Goal: Task Accomplishment & Management: Complete application form

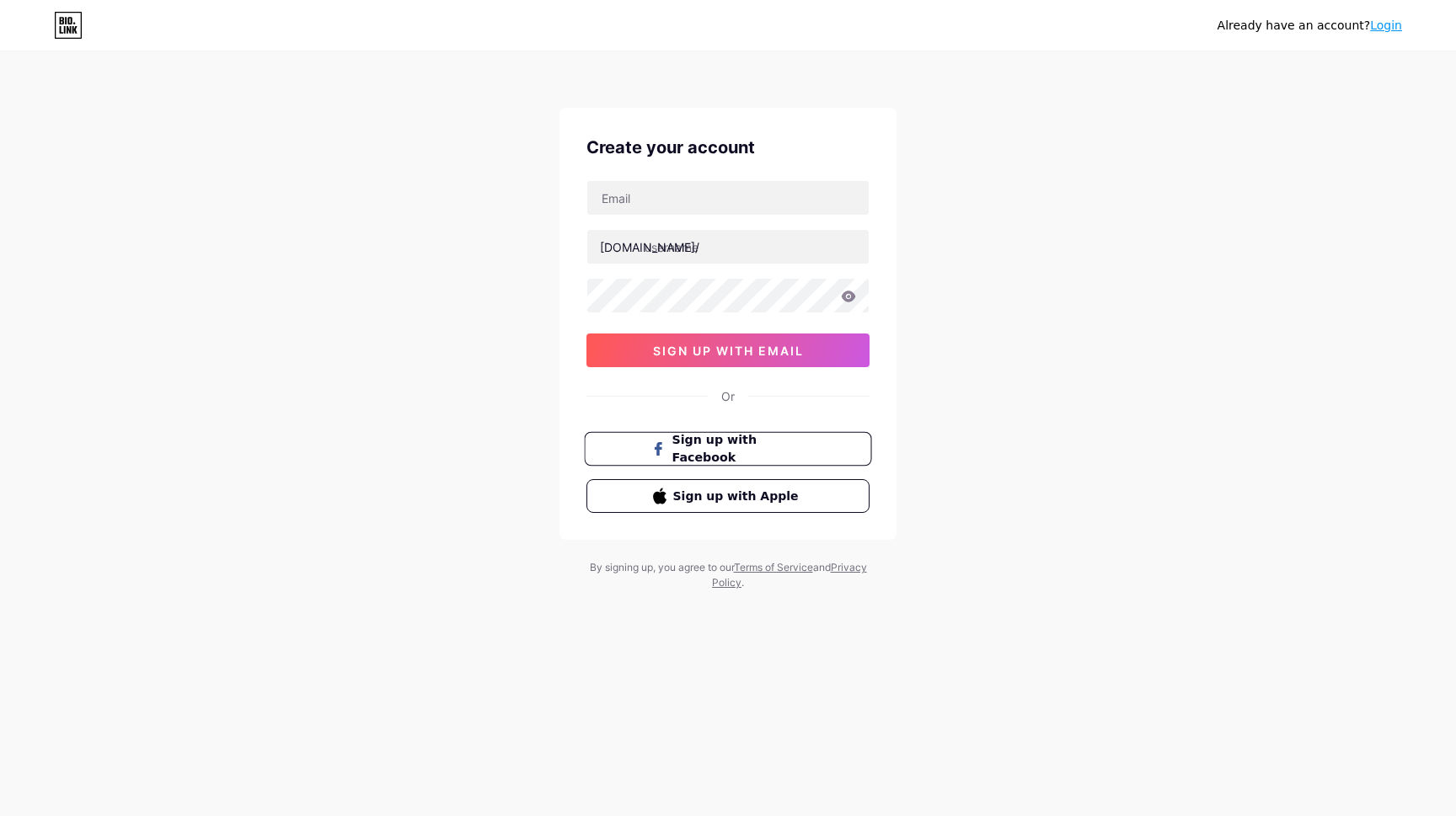
click at [722, 461] on button "Sign up with Facebook" at bounding box center [728, 449] width 287 height 34
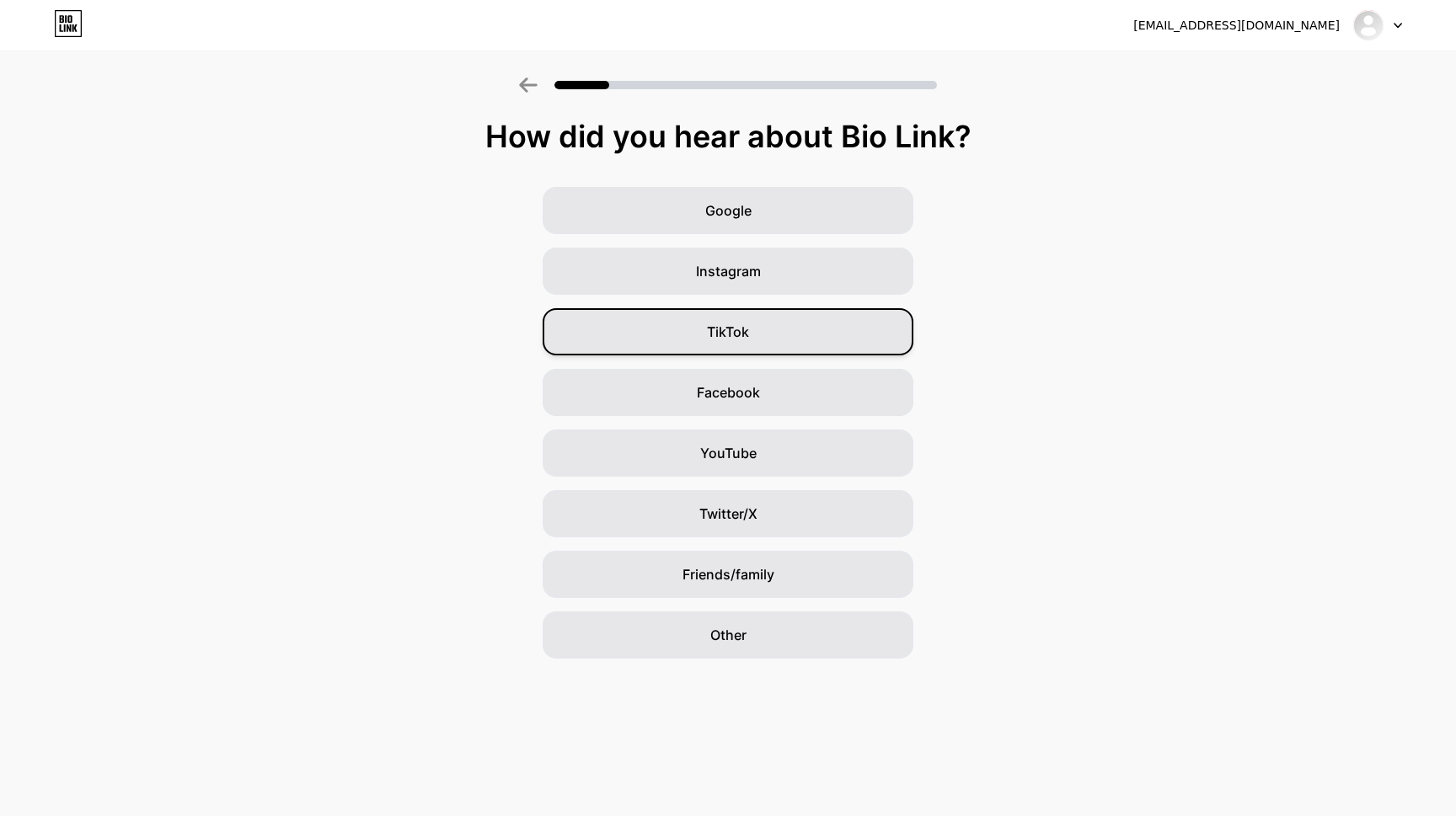
click at [780, 349] on div "TikTok" at bounding box center [728, 332] width 371 height 47
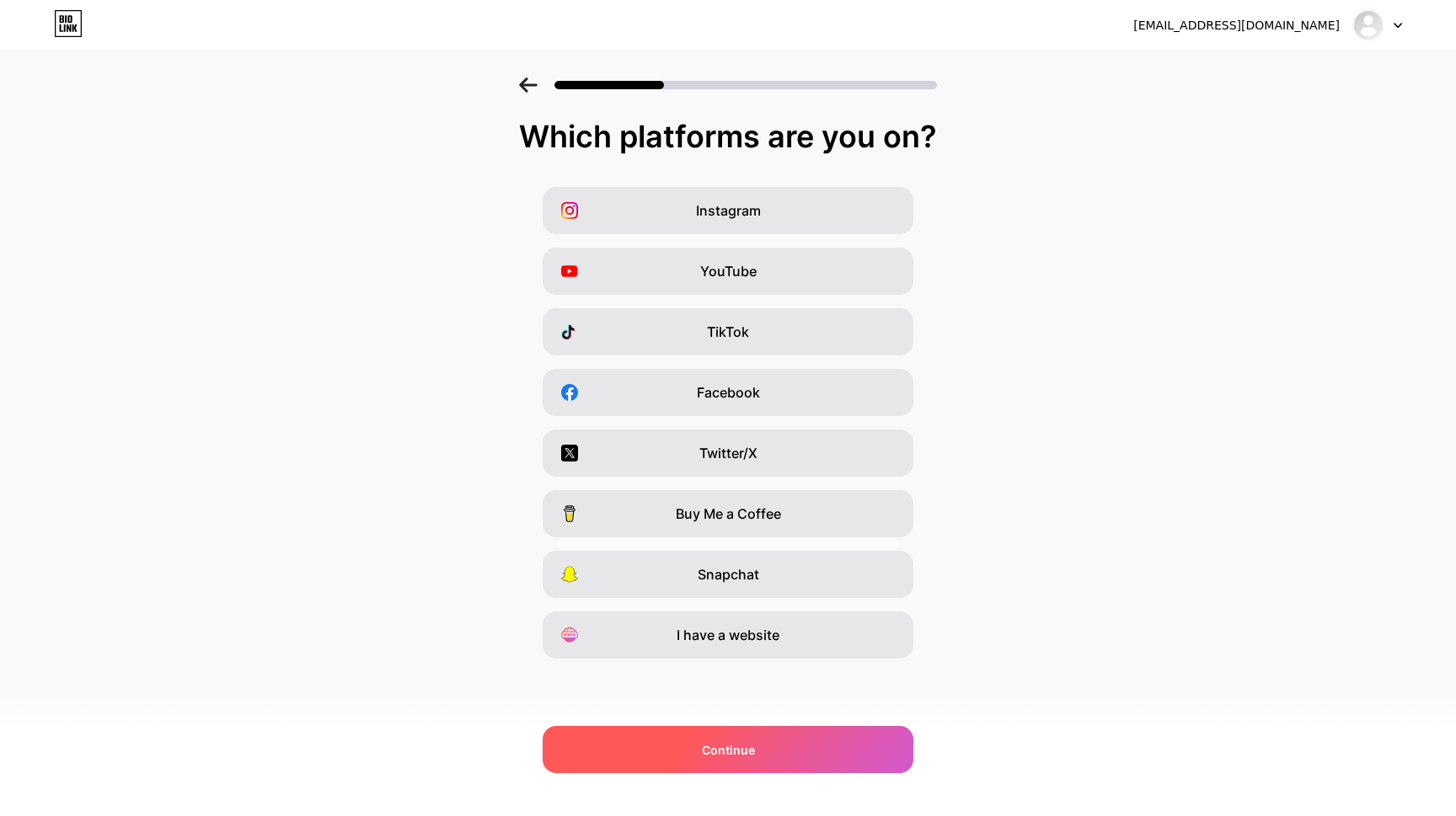
click at [768, 743] on div "Continue" at bounding box center [728, 748] width 371 height 47
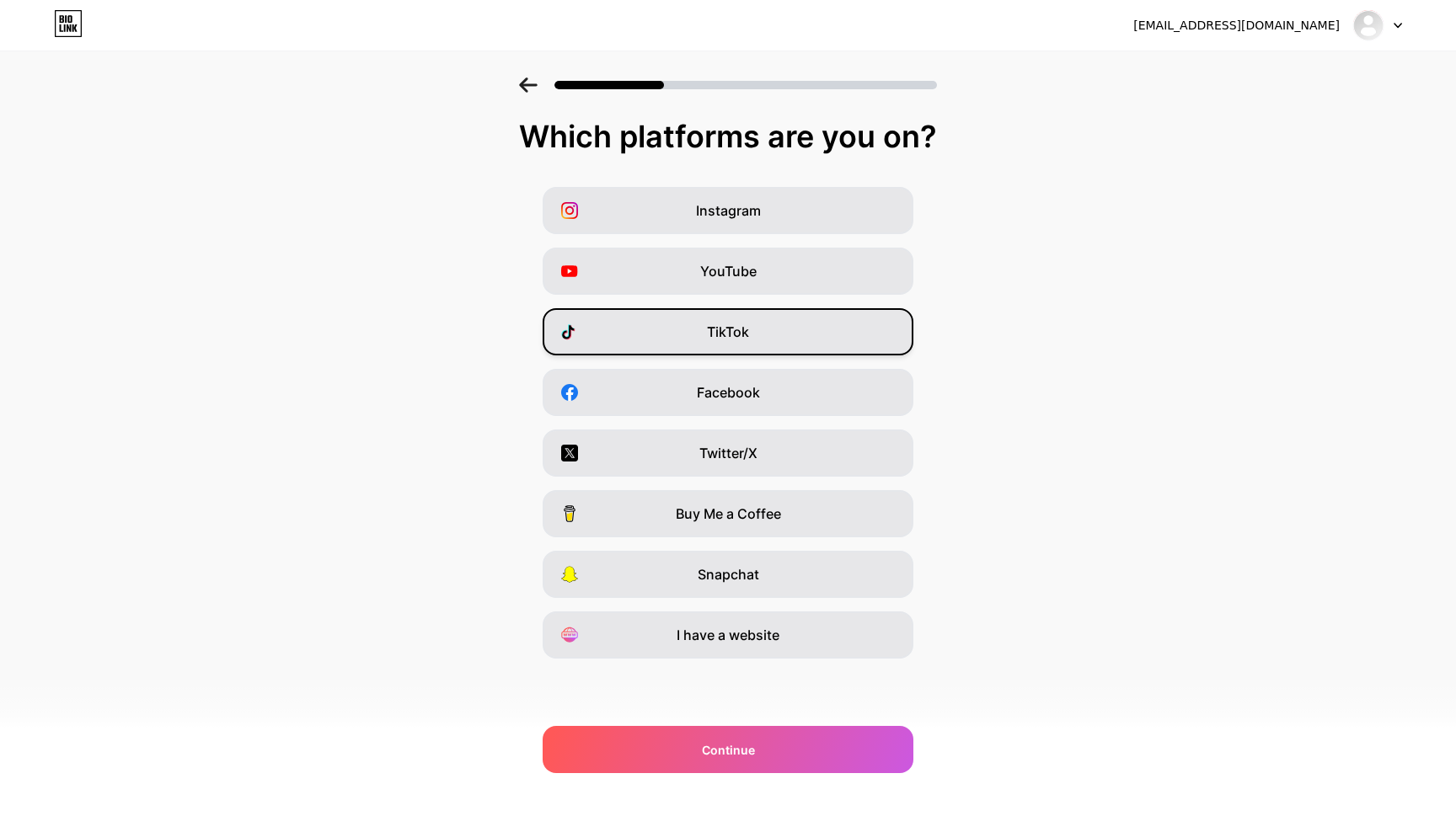
click at [803, 323] on div "TikTok" at bounding box center [728, 332] width 371 height 47
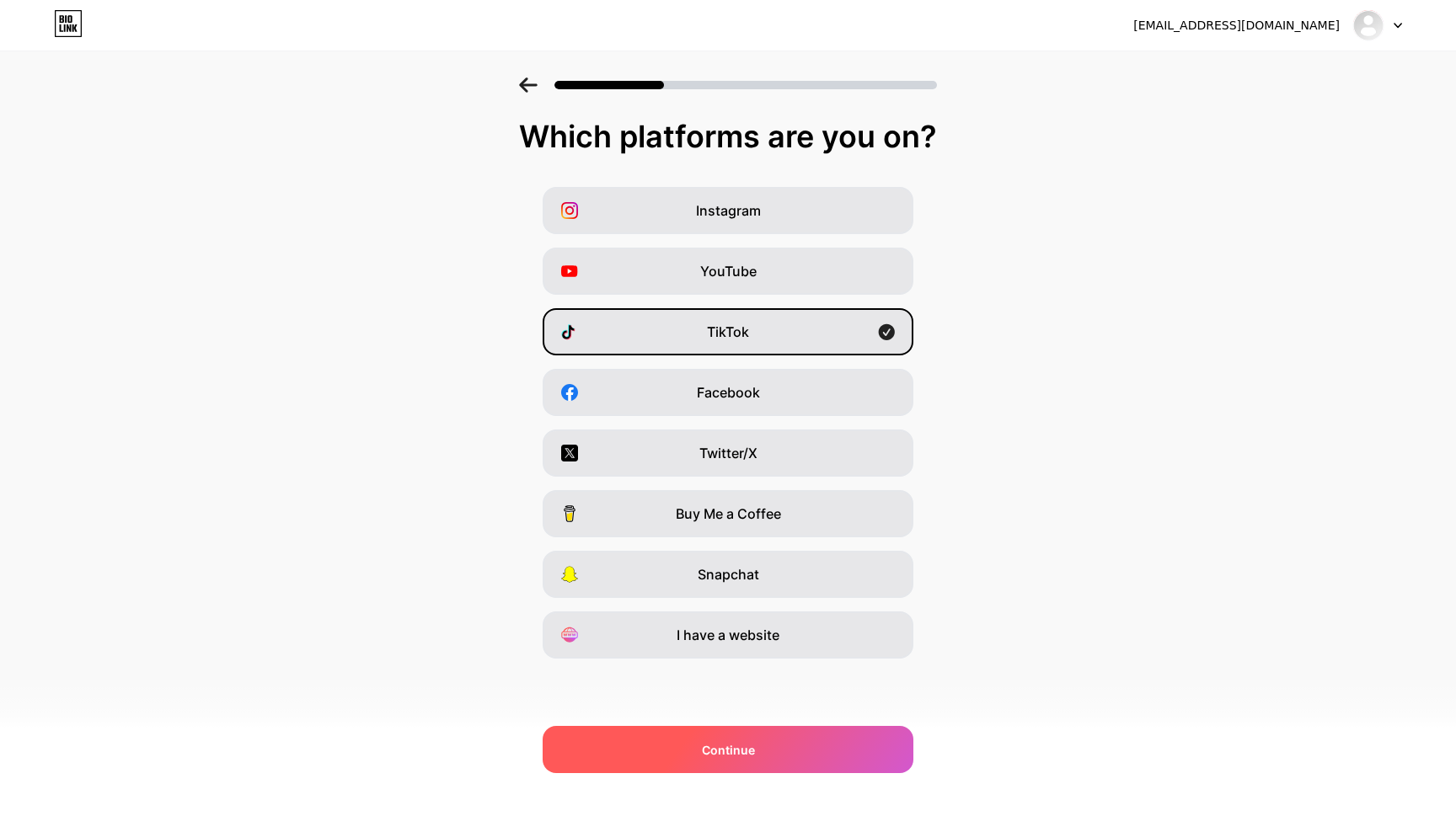
click at [803, 759] on div "Continue" at bounding box center [728, 748] width 371 height 47
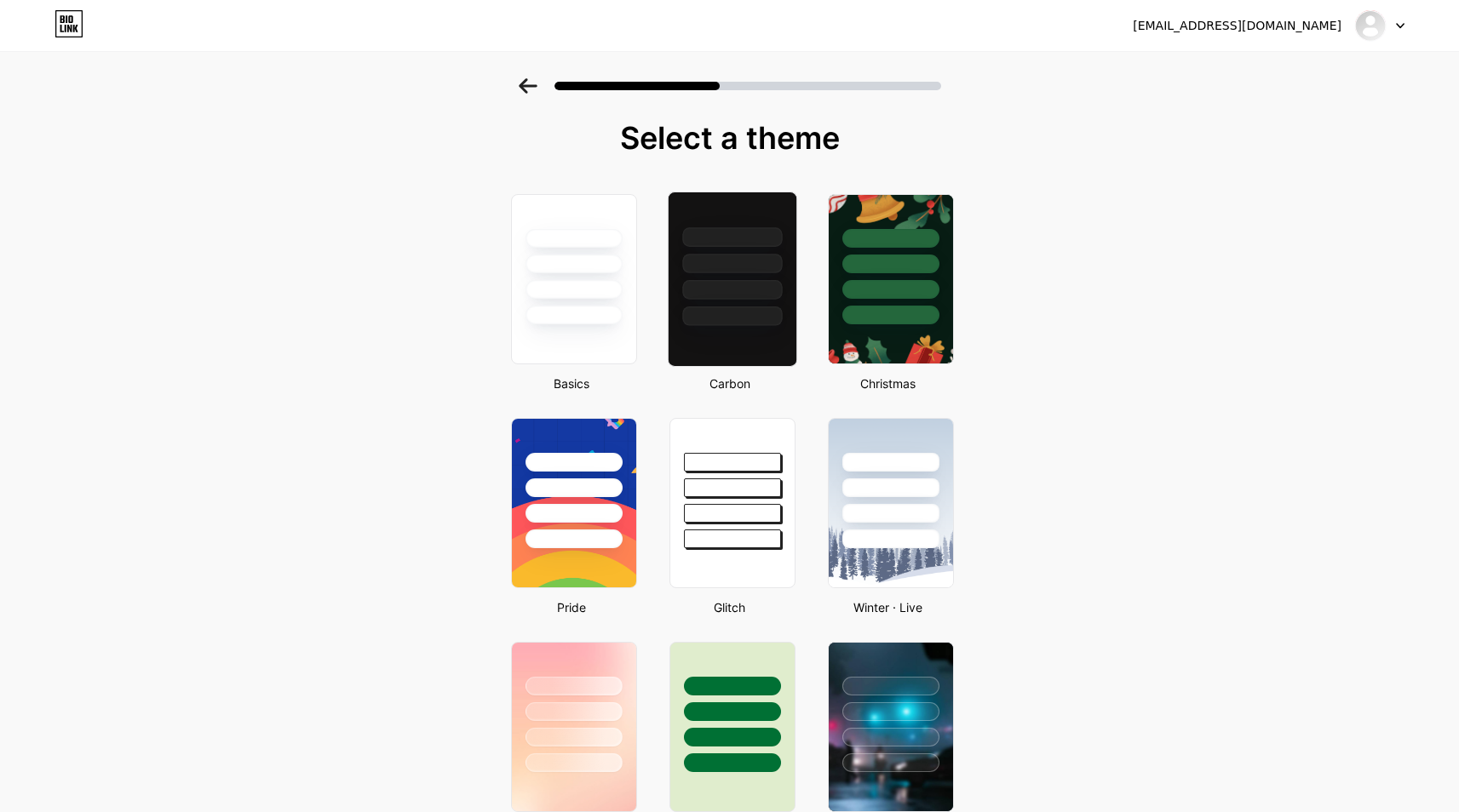
click at [768, 272] on div at bounding box center [731, 263] width 99 height 20
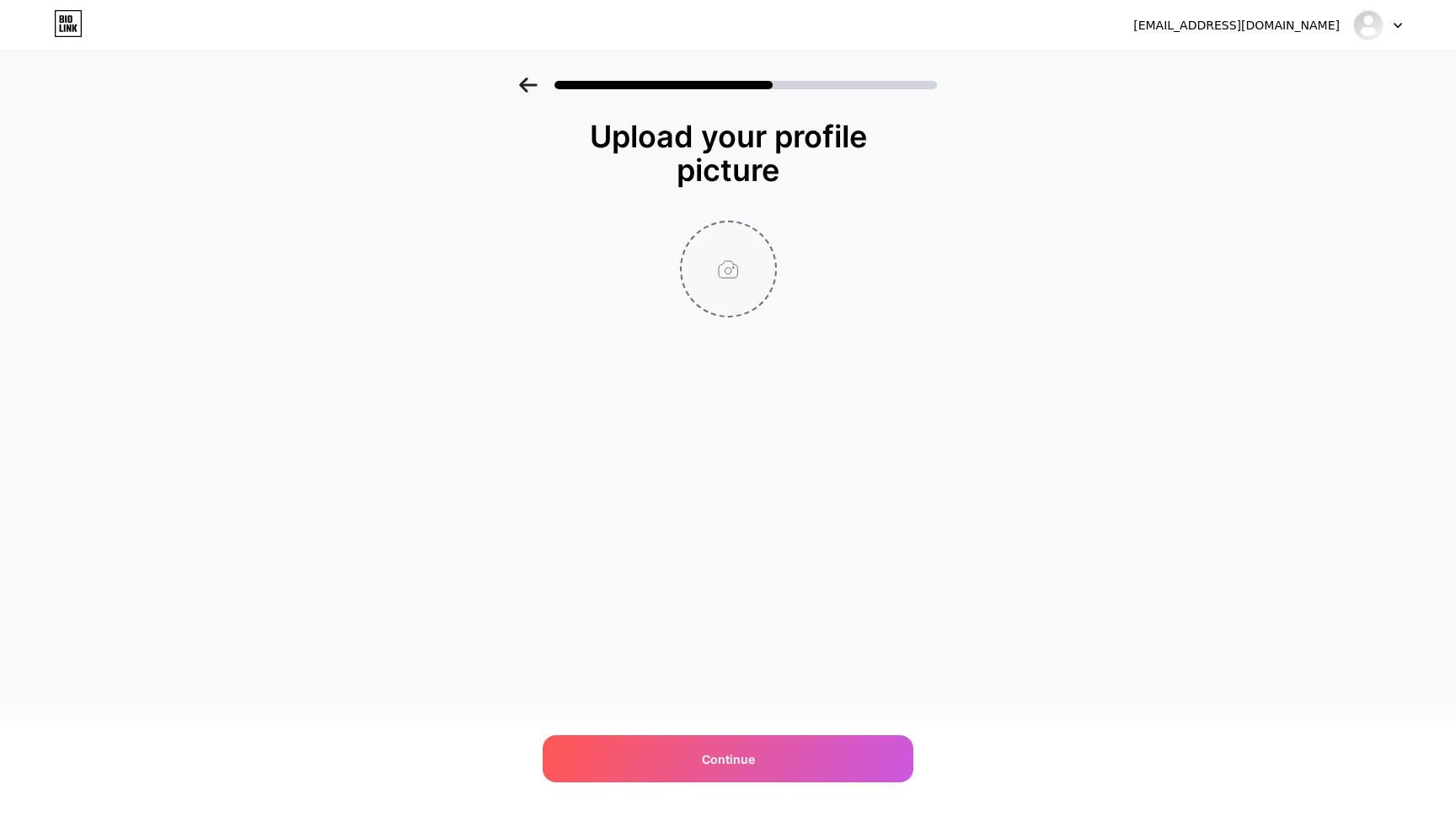
click at [729, 277] on input "file" at bounding box center [728, 268] width 93 height 93
type input "C:\fakepath\Ảnh màn hình [DATE] 03.13.58.png"
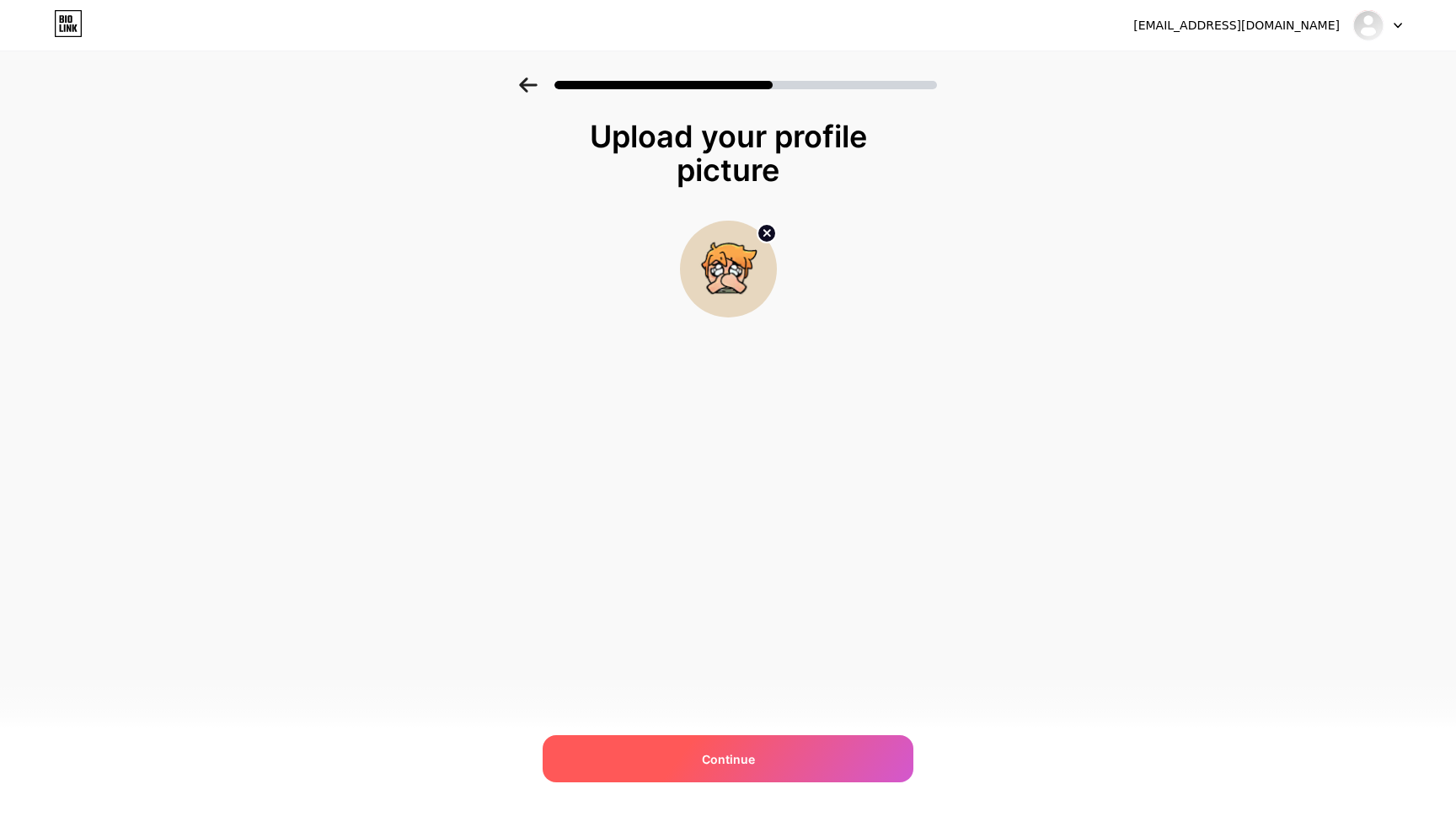
click at [807, 769] on div "Continue" at bounding box center [728, 758] width 371 height 47
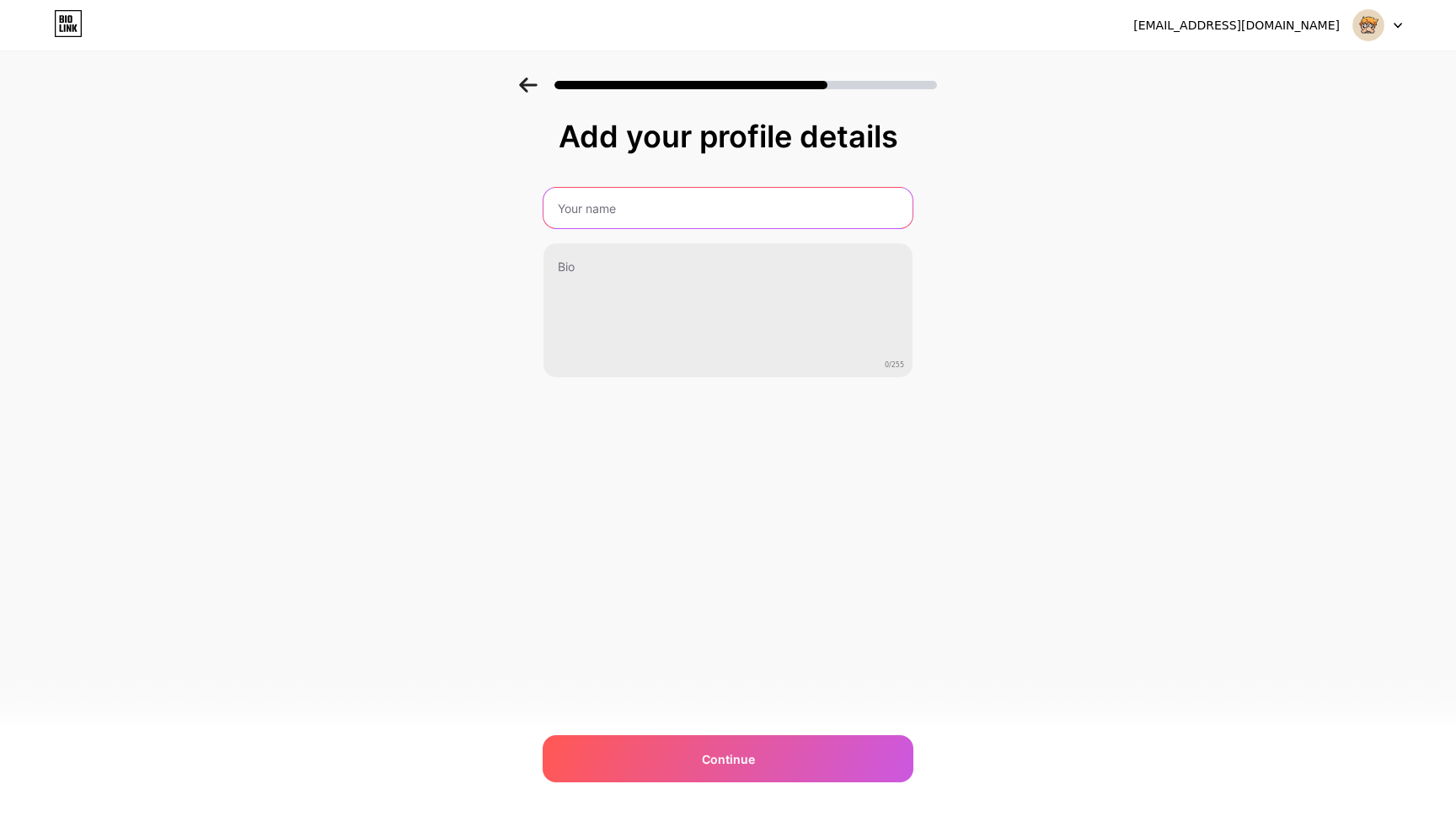
click at [677, 190] on input "text" at bounding box center [728, 208] width 369 height 40
type input "[PERSON_NAME]"
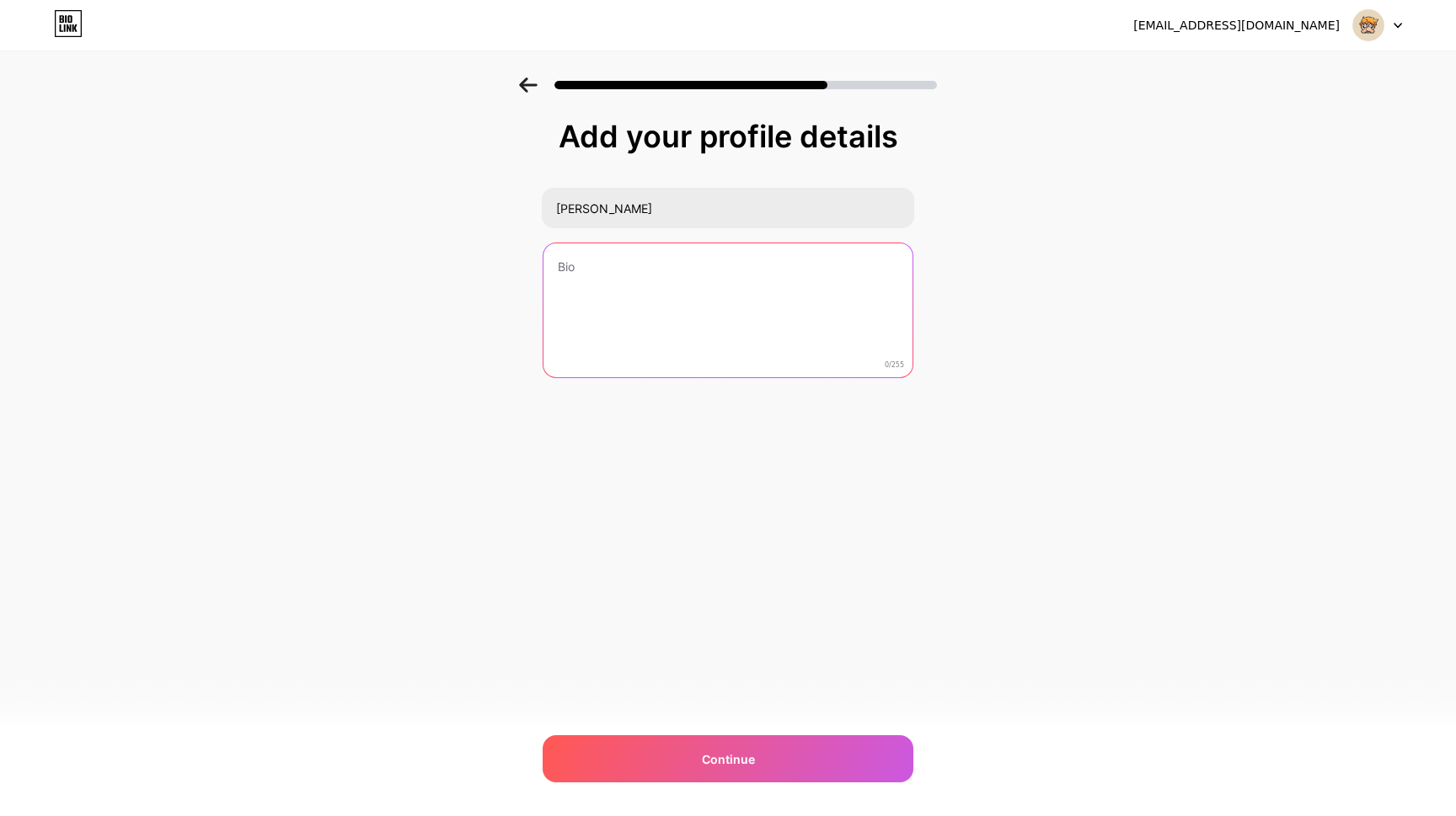
click at [771, 277] on textarea at bounding box center [728, 311] width 369 height 136
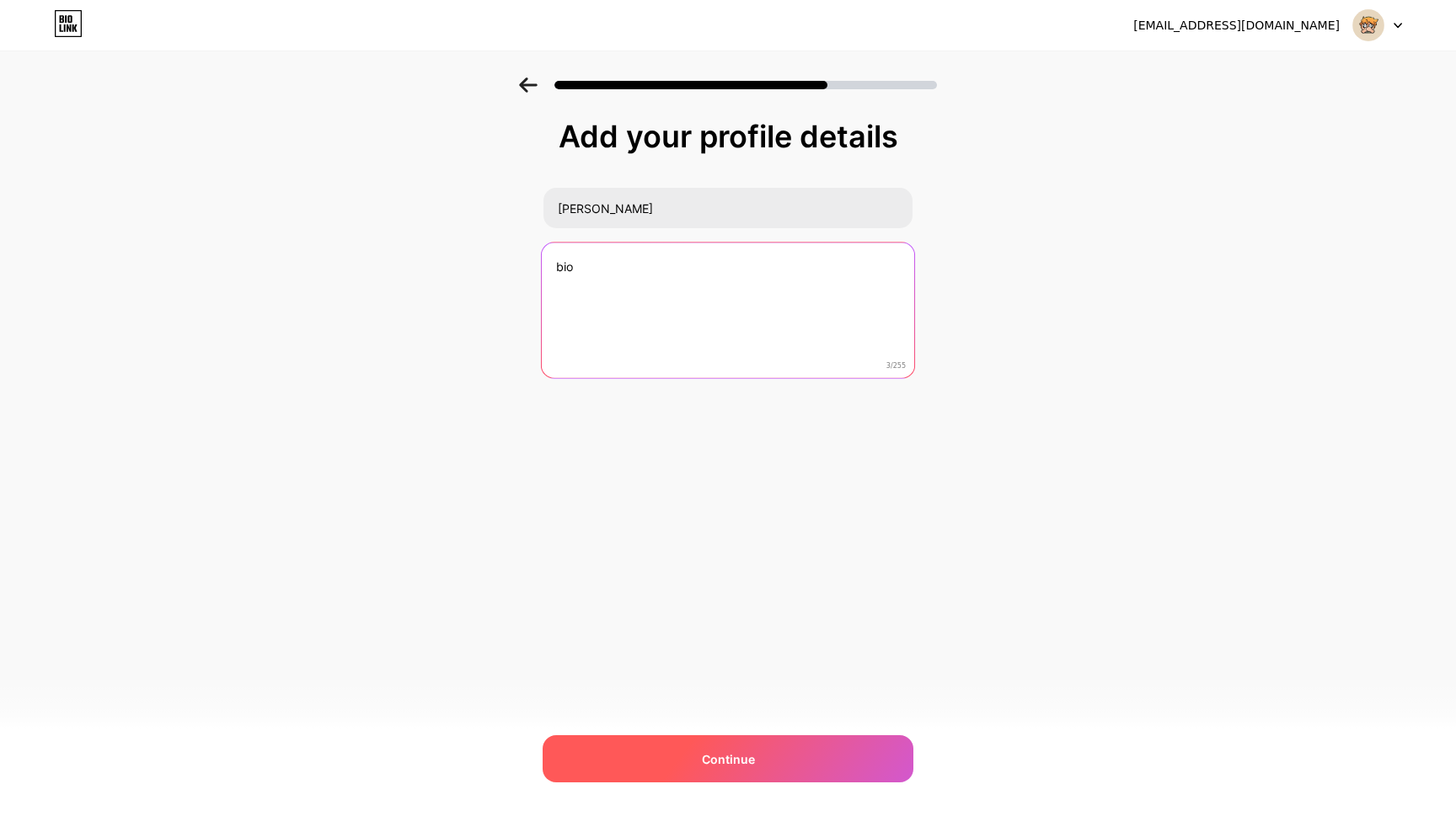
type textarea "bio"
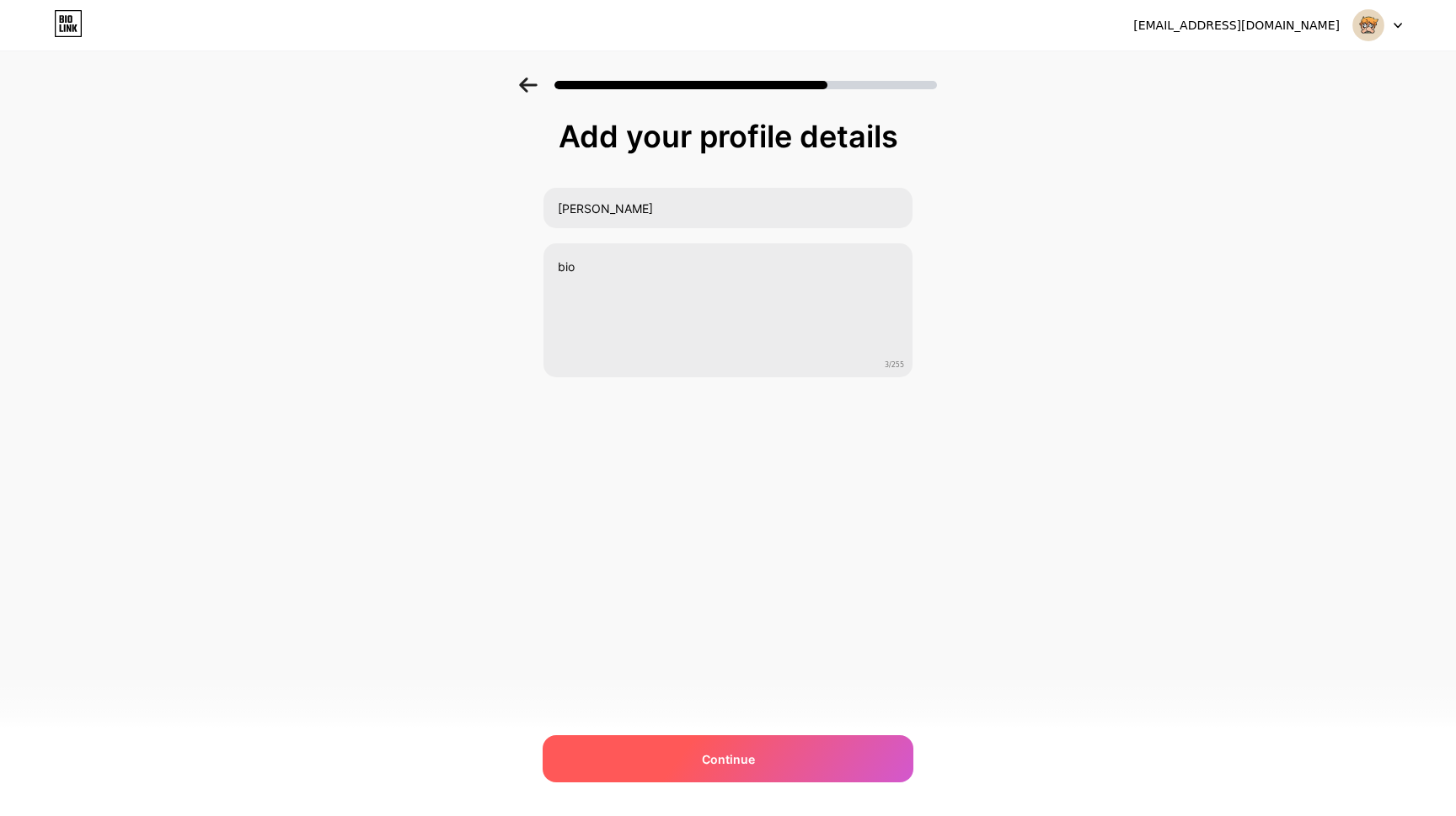
click at [794, 764] on div "Continue" at bounding box center [728, 758] width 371 height 47
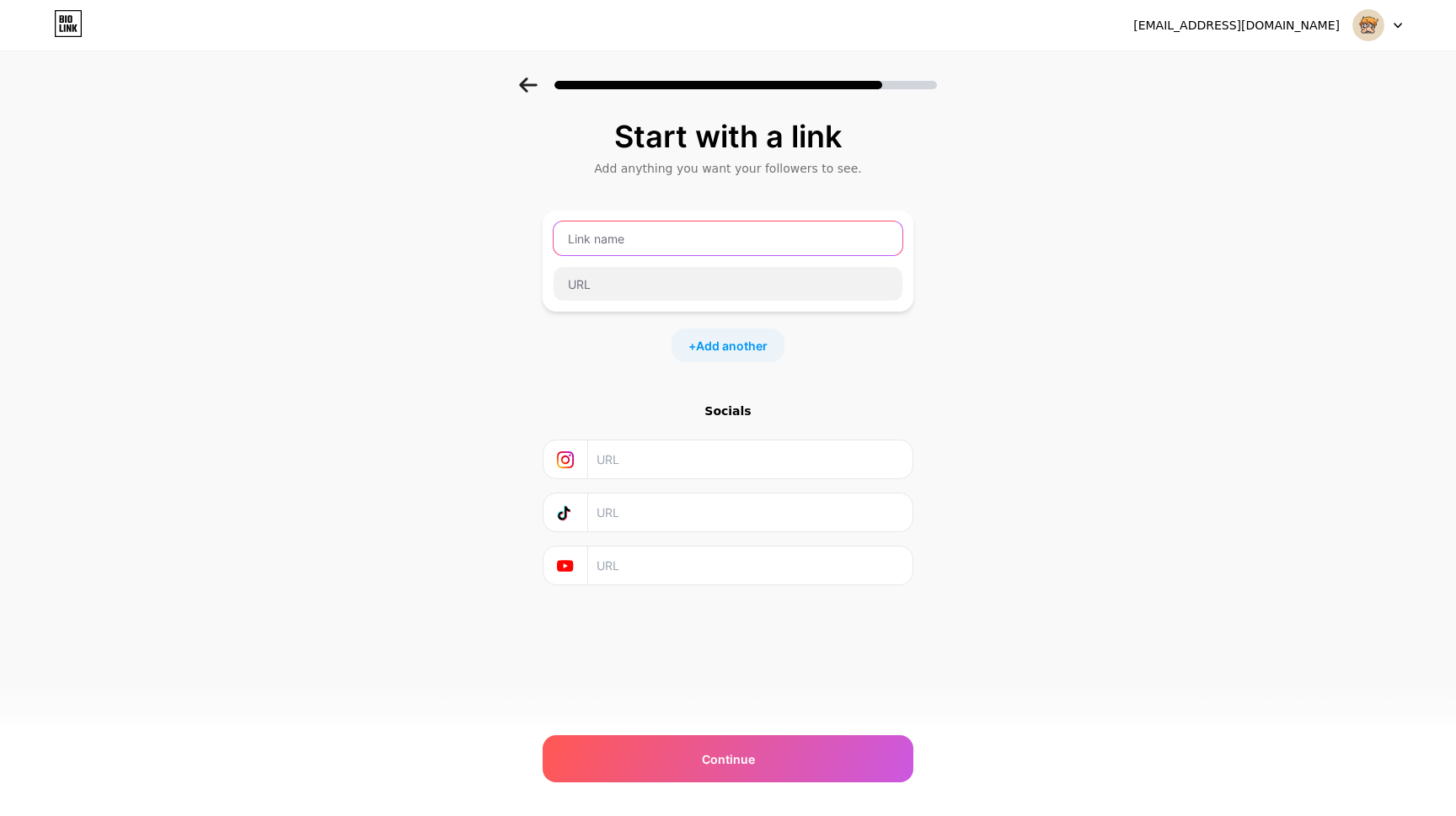
click at [767, 246] on input "text" at bounding box center [728, 238] width 349 height 33
type input "NANH"
